Goal: Check status: Check status

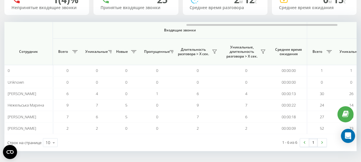
scroll to position [0, 424]
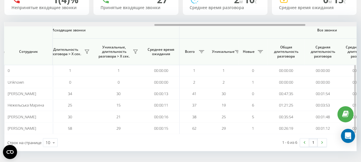
scroll to position [0, 374]
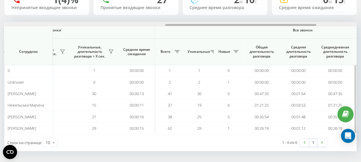
drag, startPoint x: 145, startPoint y: 24, endPoint x: 306, endPoint y: 25, distance: 160.7
click at [306, 25] on div at bounding box center [240, 25] width 151 height 2
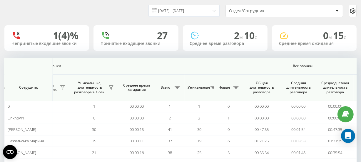
scroll to position [0, 0]
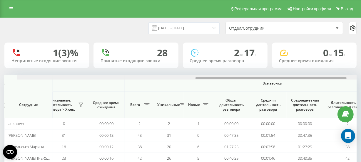
scroll to position [0, 424]
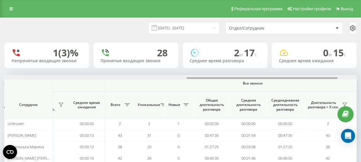
drag, startPoint x: 133, startPoint y: 77, endPoint x: 316, endPoint y: 80, distance: 182.2
click at [316, 80] on div "Входящие звонки Исходящие звонки Все звонки Сотрудник Всего Уникальные Новые Пр…" at bounding box center [180, 126] width 352 height 103
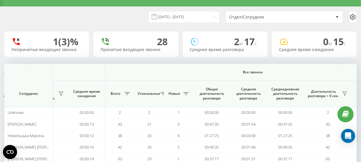
scroll to position [0, 0]
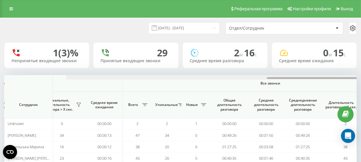
scroll to position [0, 467]
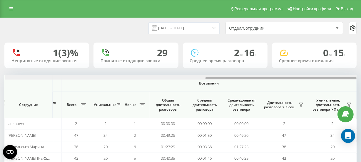
drag, startPoint x: 144, startPoint y: 78, endPoint x: 348, endPoint y: 73, distance: 204.2
click at [348, 73] on div "19.09.2025 - 19.09.2025 Отдел/Сотрудник 1 (3)% Непринятые входящие звонки 29 Пр…" at bounding box center [180, 106] width 352 height 177
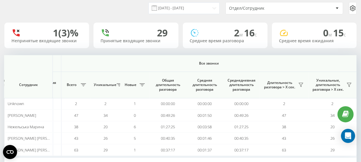
scroll to position [0, 0]
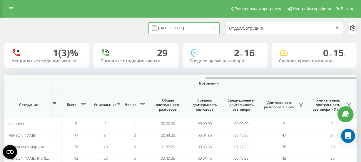
click at [194, 30] on input "[DATE] - [DATE]" at bounding box center [183, 27] width 71 height 11
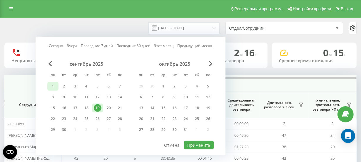
click at [54, 85] on div "1" at bounding box center [53, 87] width 8 height 8
click at [97, 105] on div "19" at bounding box center [98, 108] width 8 height 8
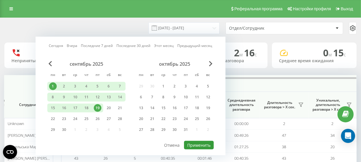
click at [192, 145] on button "Применить" at bounding box center [199, 145] width 30 height 9
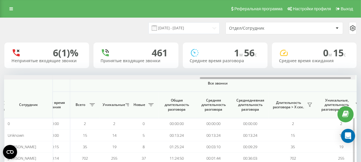
scroll to position [0, 467]
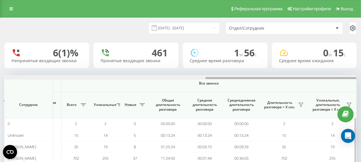
drag, startPoint x: 129, startPoint y: 78, endPoint x: 349, endPoint y: 90, distance: 220.4
click at [349, 90] on div "Входящие звонки Исходящие звонки Все звонки Сотрудник Всего Уникальные Новые Пр…" at bounding box center [180, 137] width 352 height 124
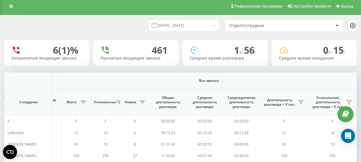
scroll to position [0, 0]
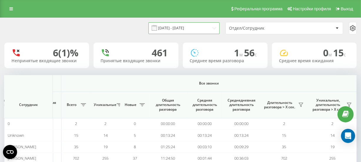
click at [173, 30] on input "01.09.2025 - 19.09.2025" at bounding box center [183, 27] width 71 height 11
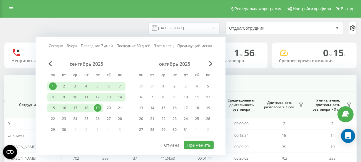
drag, startPoint x: 97, startPoint y: 108, endPoint x: 103, endPoint y: 110, distance: 6.2
click at [97, 108] on div "19" at bounding box center [98, 108] width 8 height 8
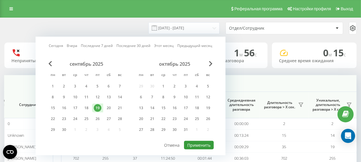
click at [187, 141] on button "Применить" at bounding box center [199, 145] width 30 height 9
type input "[DATE] - [DATE]"
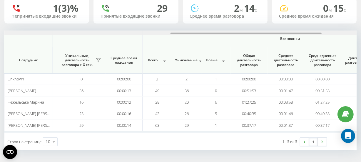
scroll to position [0, 390]
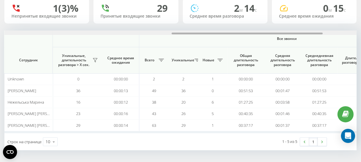
drag, startPoint x: 147, startPoint y: 33, endPoint x: 314, endPoint y: 35, distance: 167.5
click at [314, 35] on div at bounding box center [180, 33] width 352 height 4
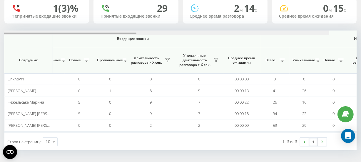
scroll to position [0, 20]
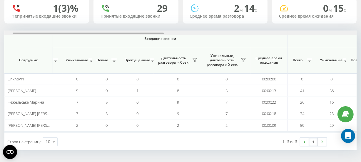
drag, startPoint x: 219, startPoint y: 33, endPoint x: 60, endPoint y: 32, distance: 158.9
click at [60, 33] on div at bounding box center [88, 34] width 151 height 2
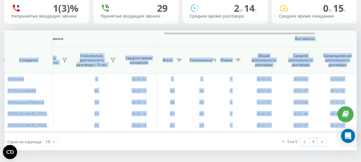
drag, startPoint x: 113, startPoint y: 32, endPoint x: 200, endPoint y: 36, distance: 87.3
click at [200, 36] on div "Входящие звонки Исходящие звонки Все звонки Сотрудник Всего Уникальные Новые Пр…" at bounding box center [180, 82] width 352 height 103
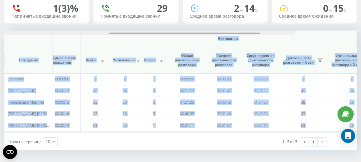
drag, startPoint x: 188, startPoint y: 33, endPoint x: 221, endPoint y: 32, distance: 33.2
click at [221, 32] on div at bounding box center [119, 33] width 352 height 4
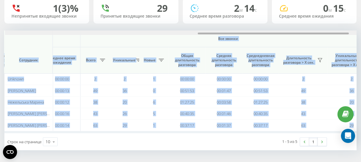
scroll to position [0, 449]
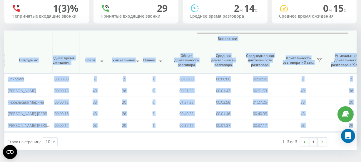
click at [261, 38] on span "Все звонки" at bounding box center [227, 38] width 260 height 5
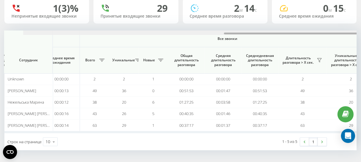
scroll to position [0, 467]
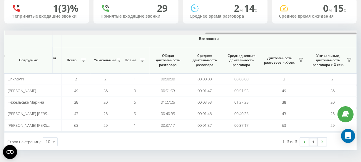
drag, startPoint x: 238, startPoint y: 32, endPoint x: 254, endPoint y: 33, distance: 15.9
click at [254, 33] on div at bounding box center [280, 34] width 151 height 2
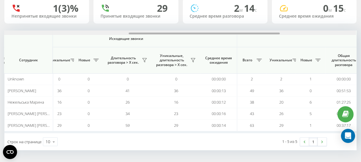
scroll to position [0, 291]
drag, startPoint x: 254, startPoint y: 33, endPoint x: 178, endPoint y: 38, distance: 76.0
click at [178, 38] on div "Входящие звонки Исходящие звонки Все звонки Сотрудник Всего Уникальные Новые Пр…" at bounding box center [180, 82] width 352 height 103
